Goal: Use online tool/utility: Utilize a website feature to perform a specific function

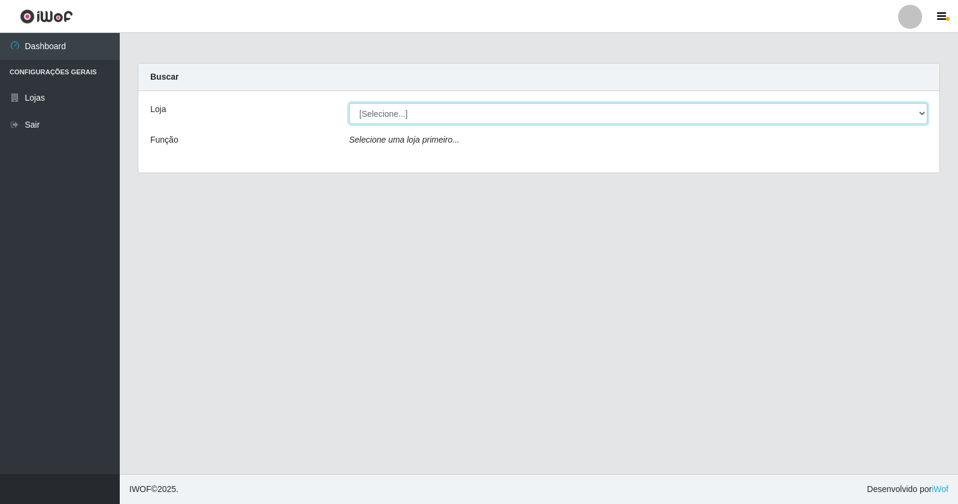
drag, startPoint x: 423, startPoint y: 112, endPoint x: 426, endPoint y: 122, distance: 10.5
click at [423, 114] on select "[Selecione...] Rede Potiguar 4 - Extremoz" at bounding box center [638, 113] width 578 height 21
select select "78"
click at [349, 103] on select "[Selecione...] Rede Potiguar 4 - Extremoz" at bounding box center [638, 113] width 578 height 21
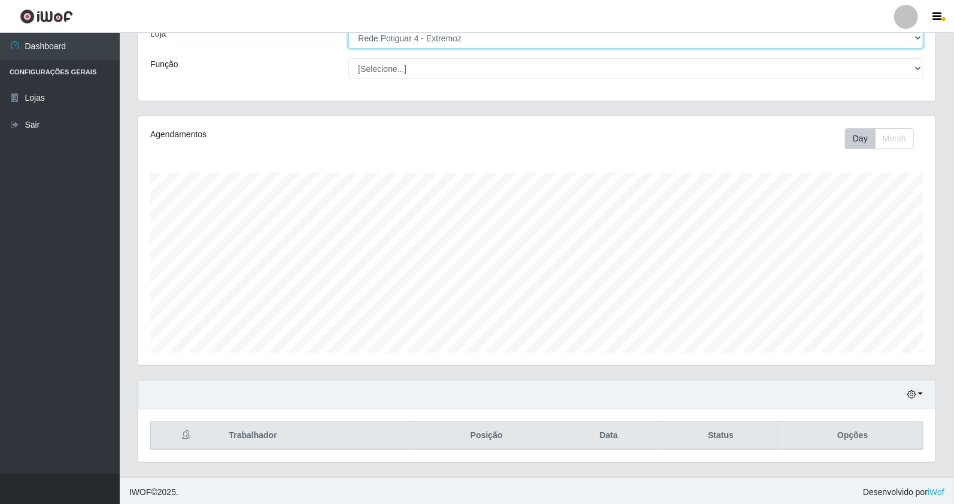
scroll to position [78, 0]
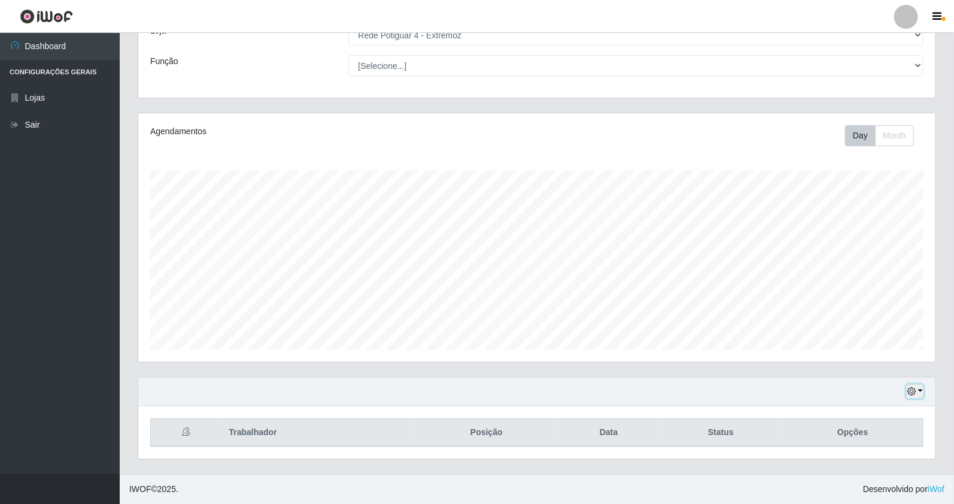
click at [917, 387] on button "button" at bounding box center [915, 391] width 17 height 14
click at [884, 342] on button "1 Semana" at bounding box center [875, 345] width 95 height 25
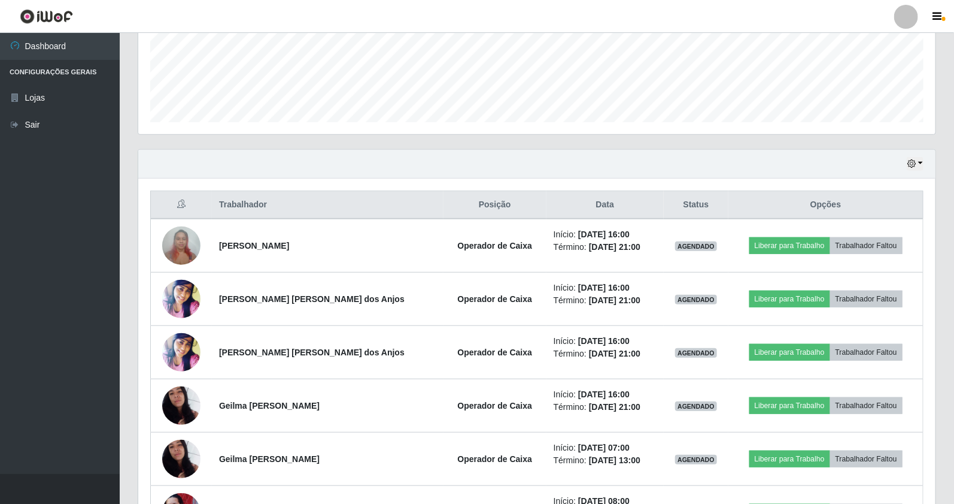
scroll to position [239, 0]
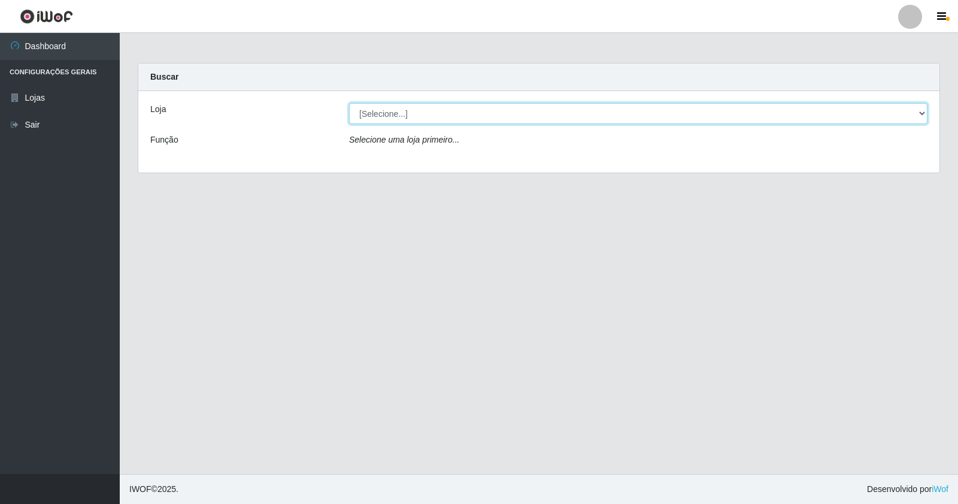
drag, startPoint x: 513, startPoint y: 110, endPoint x: 513, endPoint y: 120, distance: 10.8
click at [513, 114] on select "[Selecione...] Rede Potiguar 4 - Extremoz" at bounding box center [638, 113] width 578 height 21
select select "78"
click at [349, 103] on select "[Selecione...] Rede Potiguar 4 - Extremoz" at bounding box center [638, 113] width 578 height 21
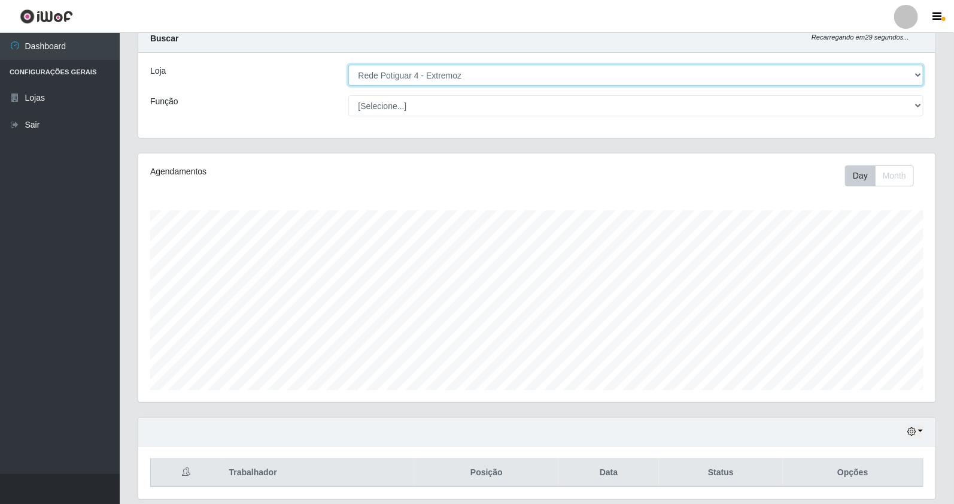
scroll to position [78, 0]
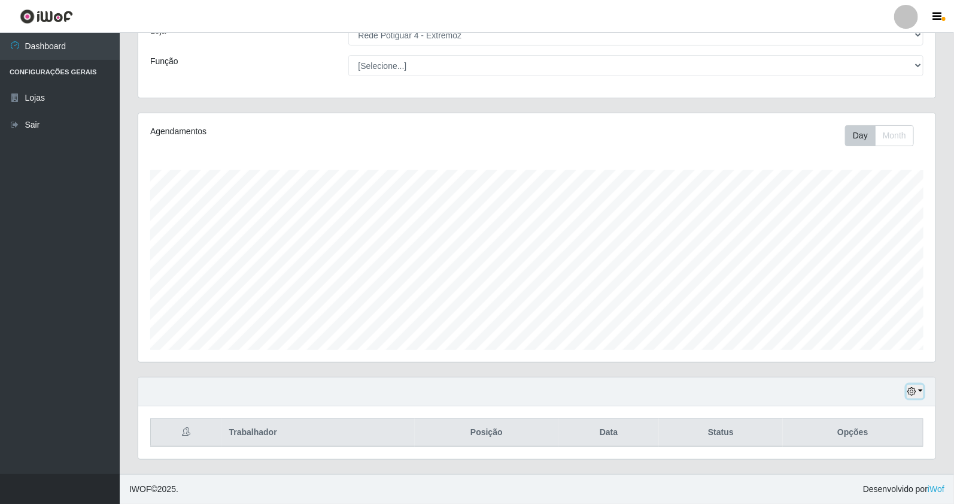
click at [914, 389] on icon "button" at bounding box center [912, 391] width 8 height 8
click at [885, 354] on button "1 Semana" at bounding box center [875, 345] width 95 height 25
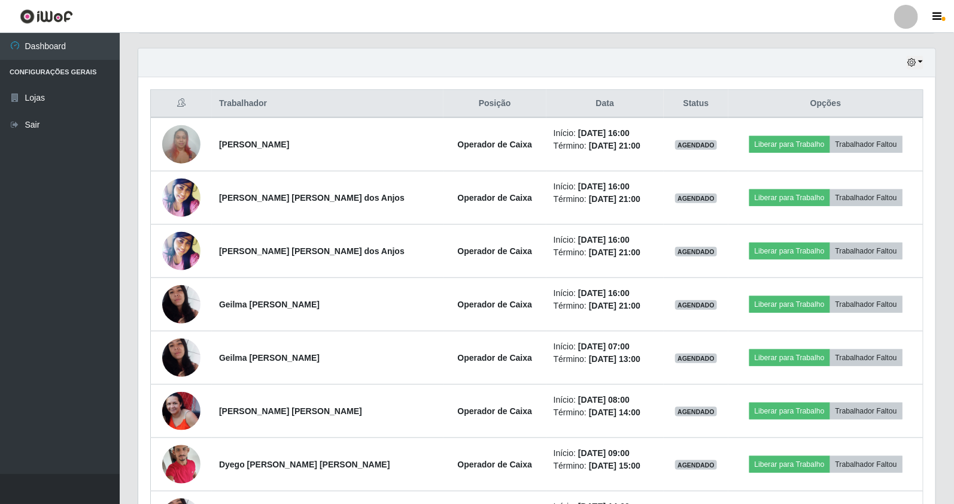
scroll to position [411, 0]
